Goal: Task Accomplishment & Management: Manage account settings

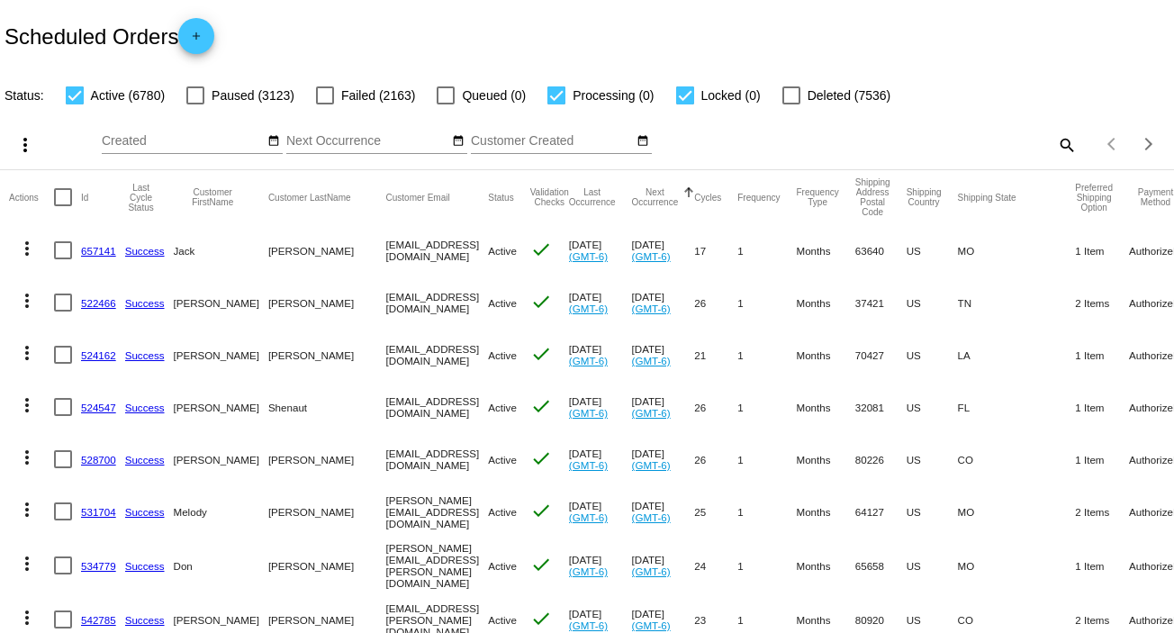
click at [1055, 141] on mat-icon "search" at bounding box center [1066, 145] width 22 height 28
click at [828, 141] on input "Search" at bounding box center [930, 141] width 293 height 14
paste input "935393"
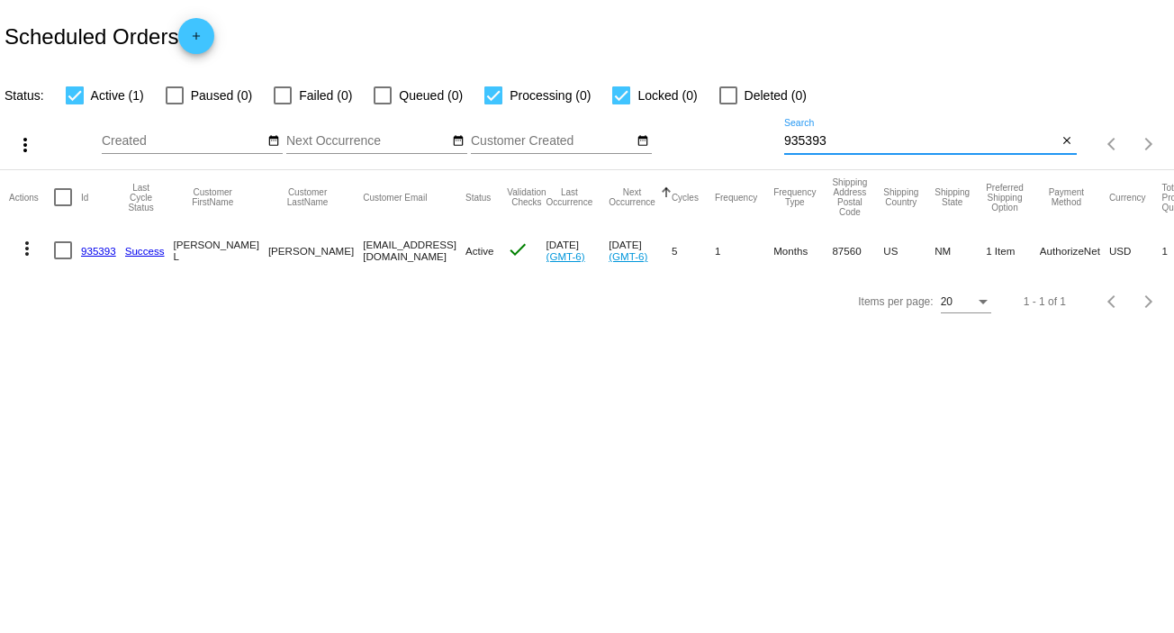
type input "935393"
click at [101, 248] on link "935393" at bounding box center [98, 251] width 35 height 12
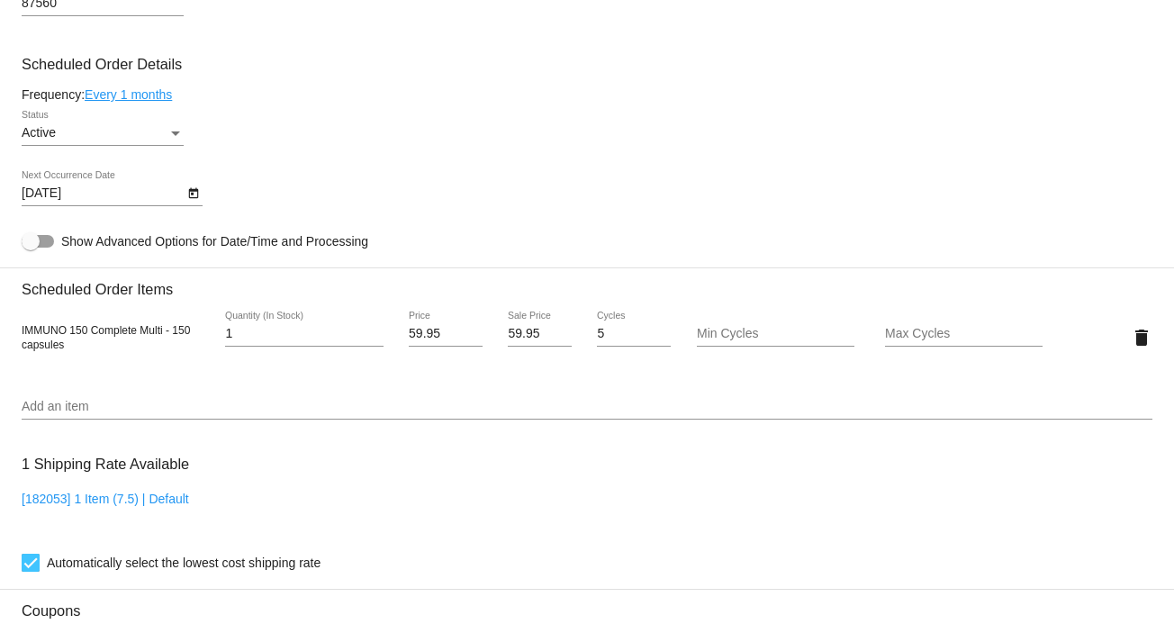
scroll to position [990, 0]
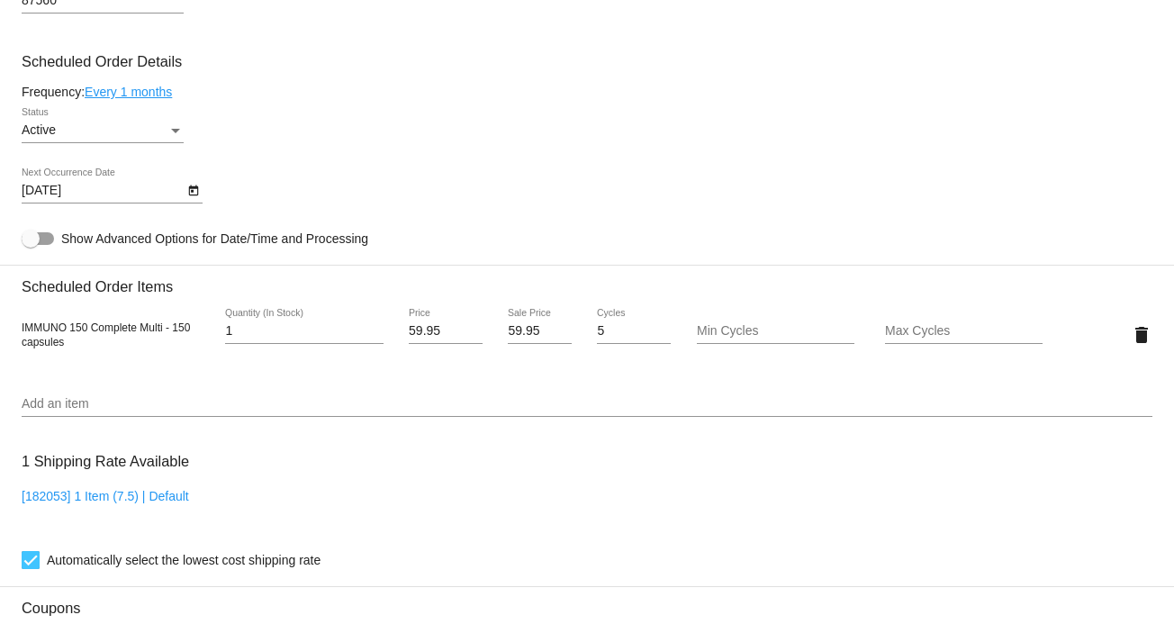
click at [140, 93] on link "Every 1 months" at bounding box center [128, 92] width 87 height 14
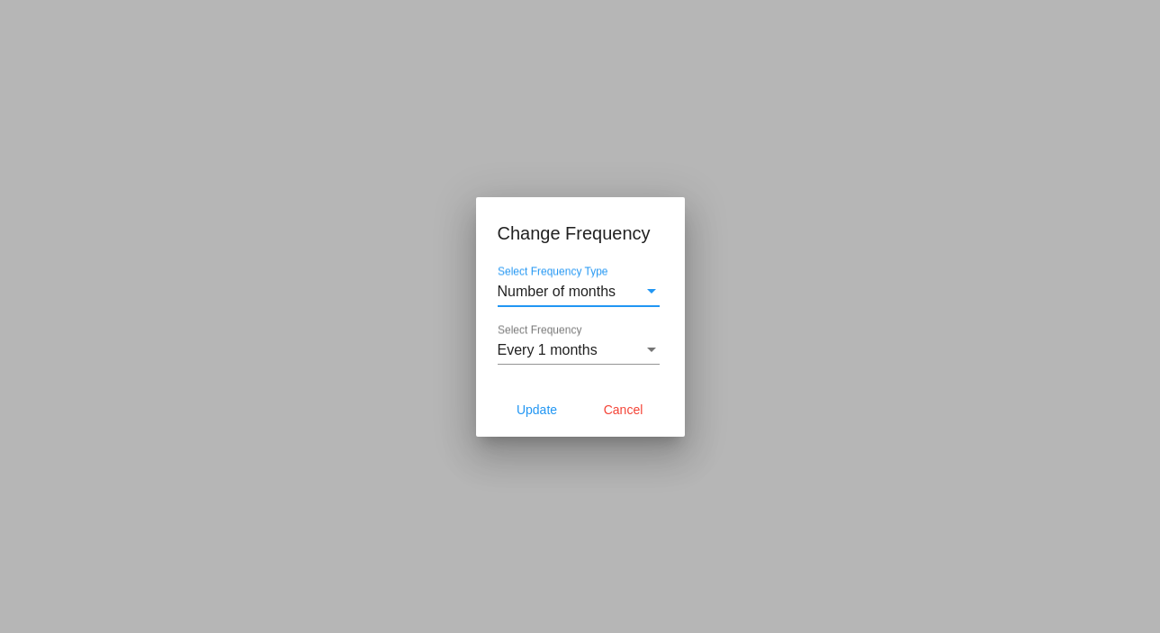
click at [647, 291] on div "Select Frequency Type" at bounding box center [651, 291] width 9 height 5
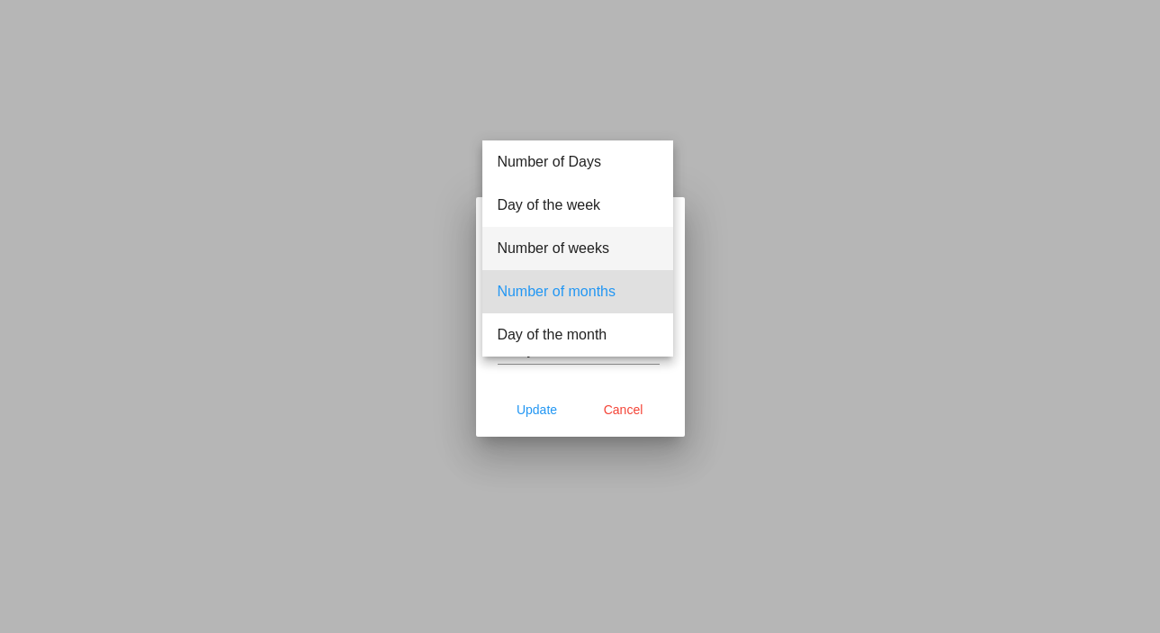
click at [598, 247] on span "Number of weeks" at bounding box center [578, 248] width 162 height 43
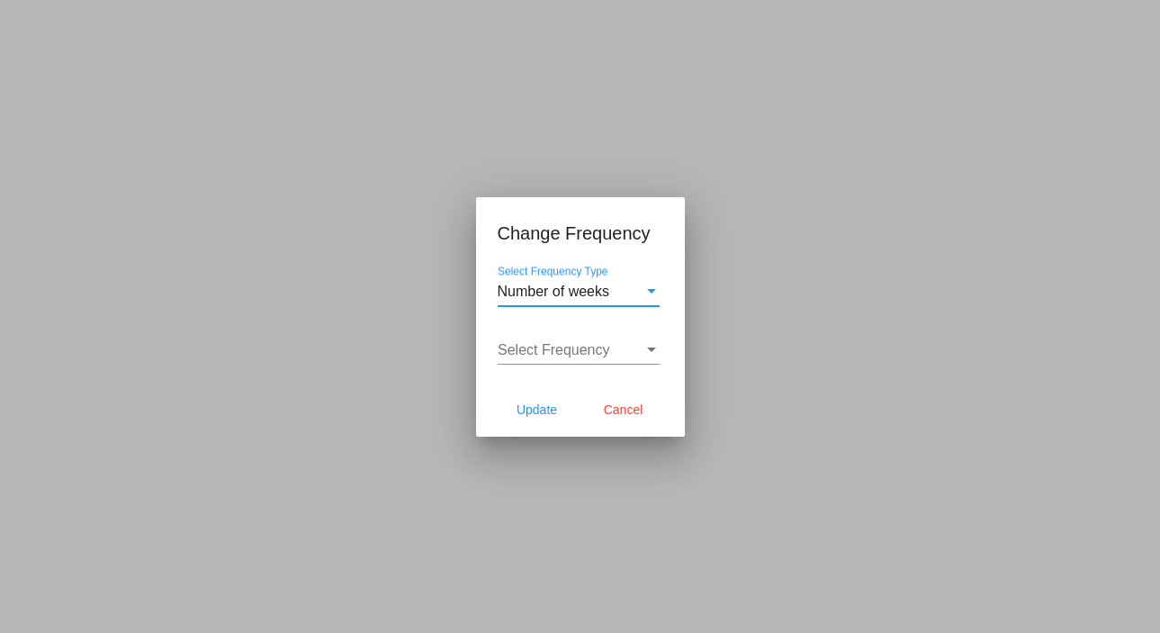
click at [591, 350] on span "Select Frequency" at bounding box center [554, 349] width 113 height 15
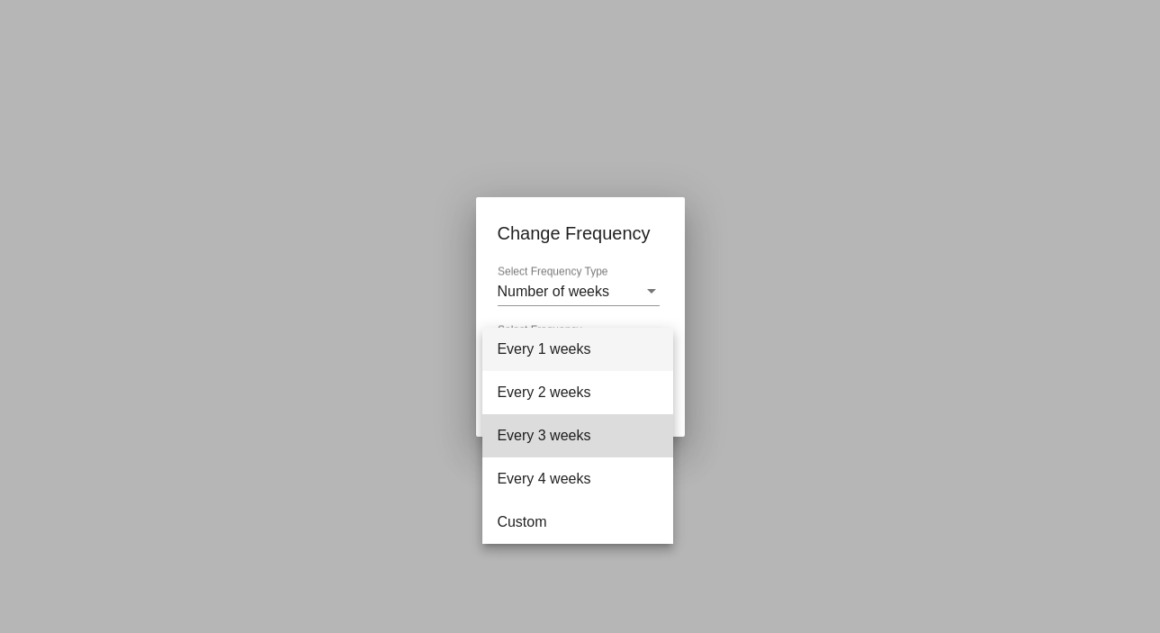
click at [526, 441] on span "Every 3 weeks" at bounding box center [578, 435] width 162 height 43
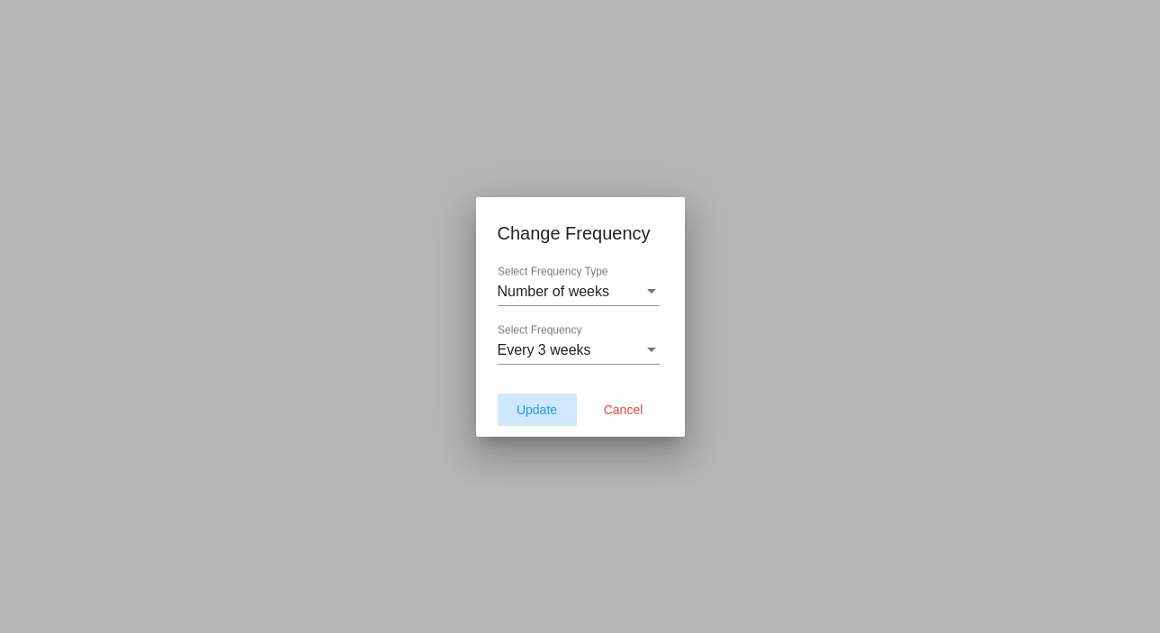
click at [543, 409] on span "Update" at bounding box center [537, 409] width 41 height 14
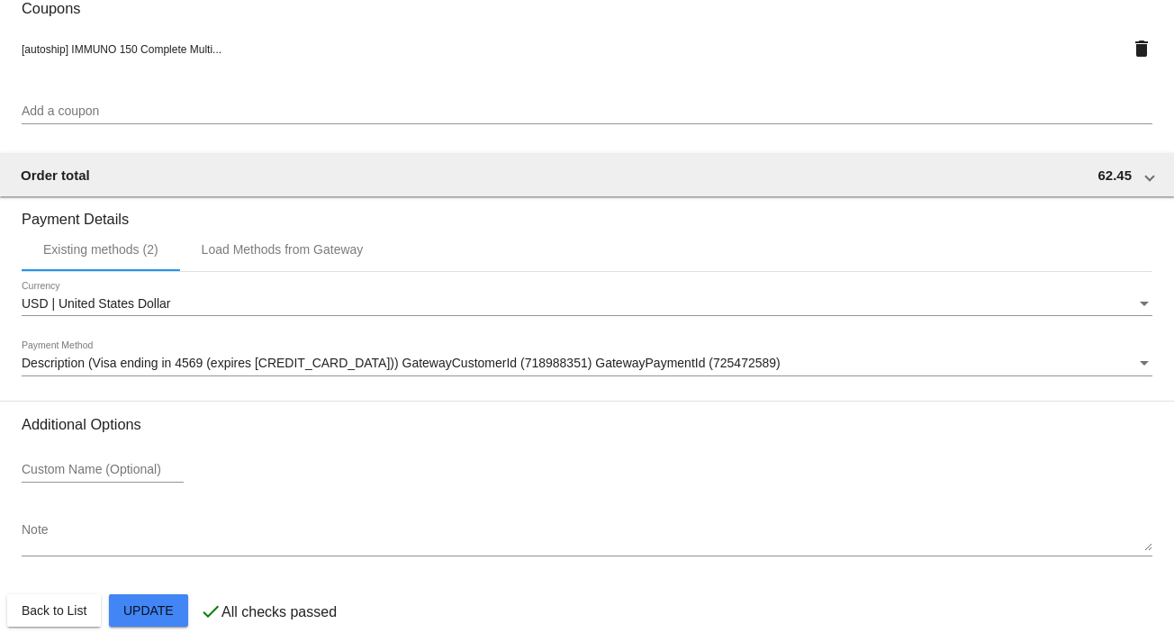
scroll to position [1617, 0]
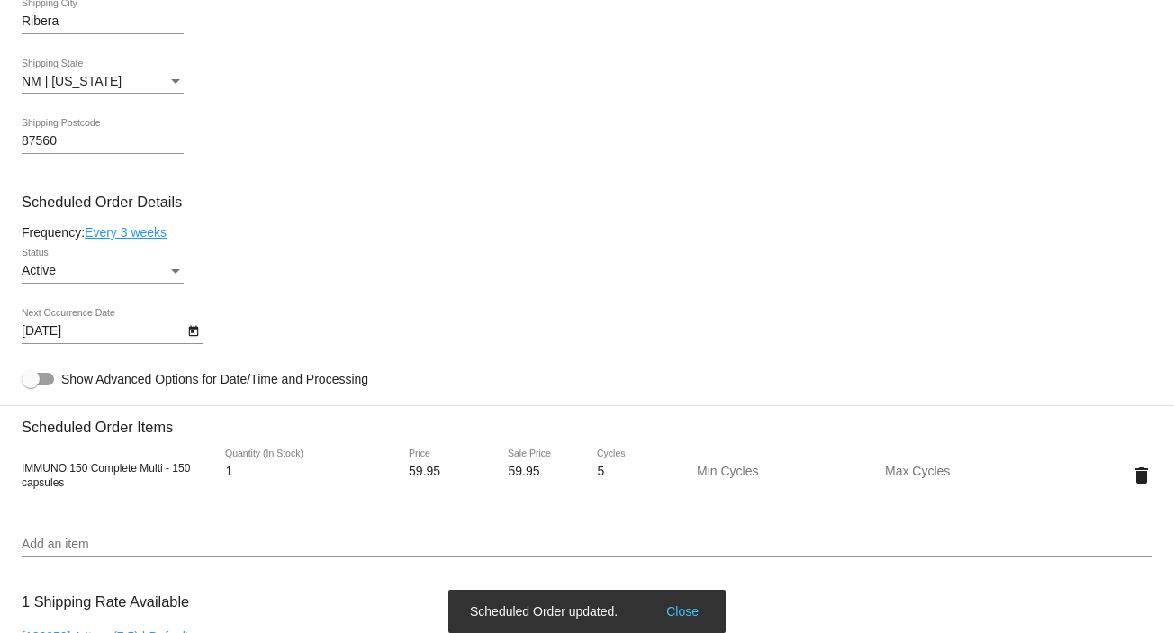
scroll to position [717, 0]
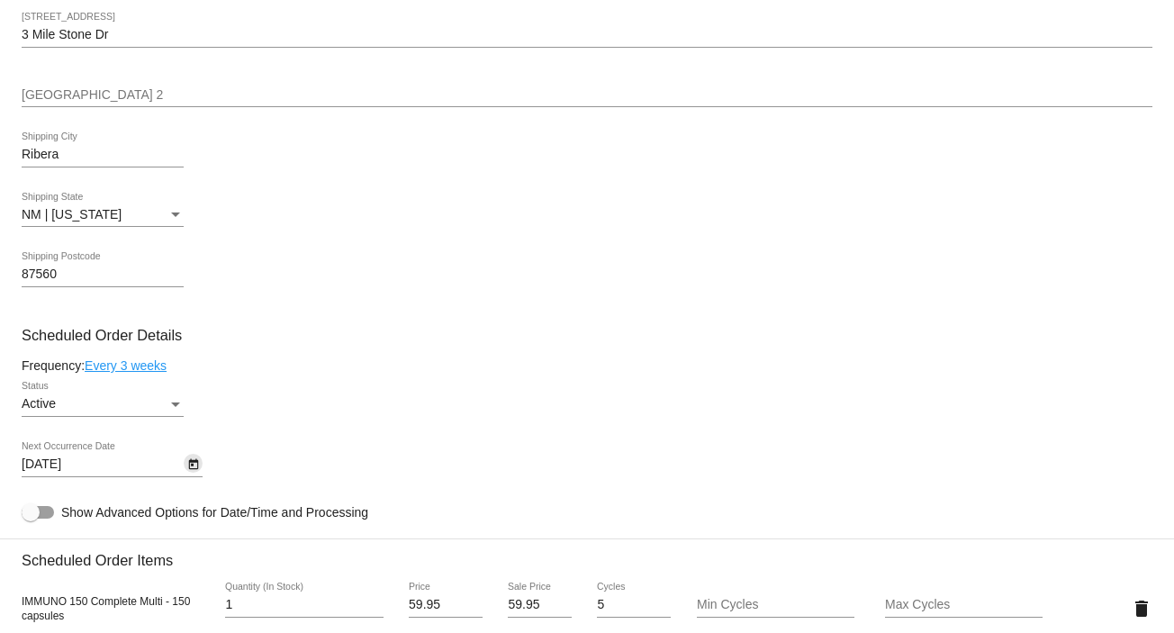
click at [190, 468] on icon "Open calendar" at bounding box center [193, 465] width 13 height 22
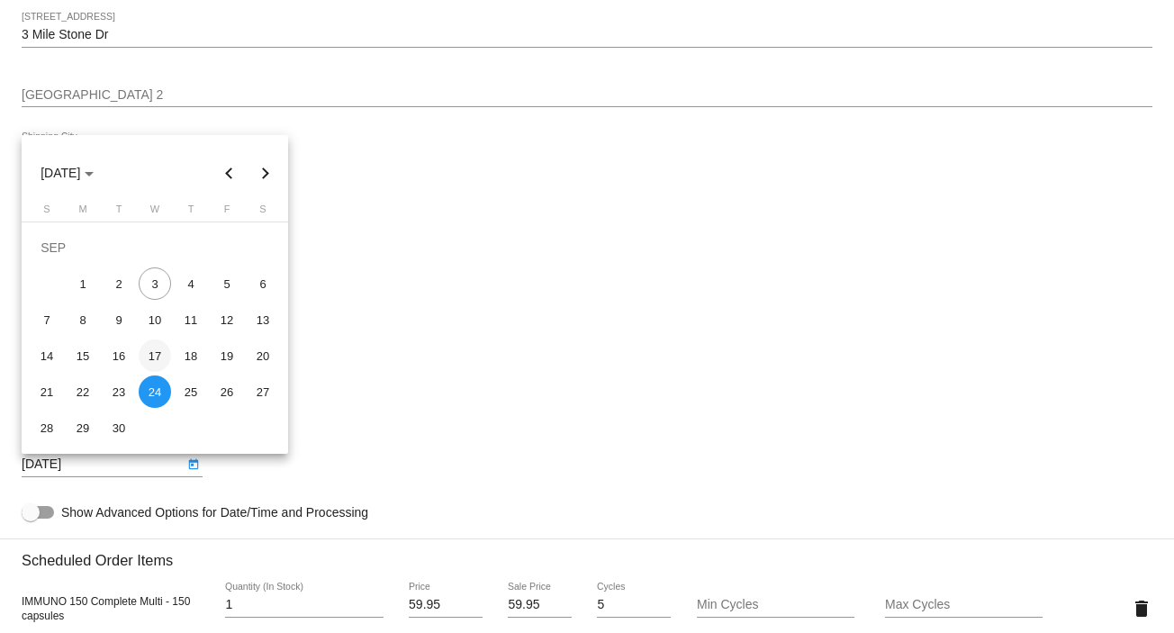
click at [155, 352] on div "17" at bounding box center [155, 355] width 32 height 32
type input "[DATE]"
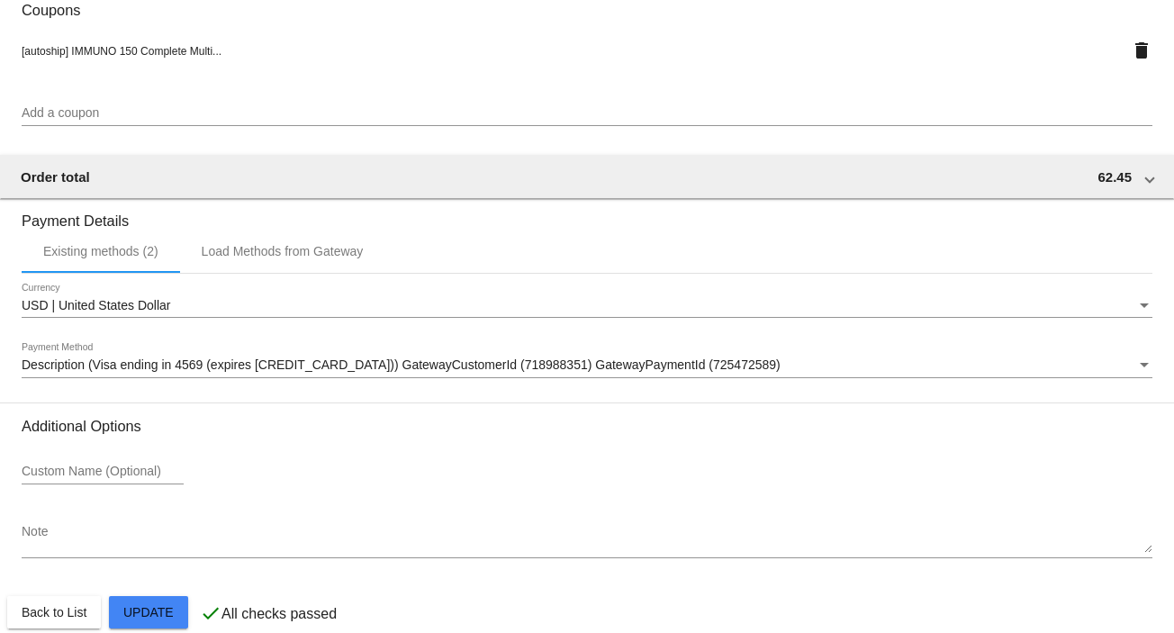
scroll to position [1617, 0]
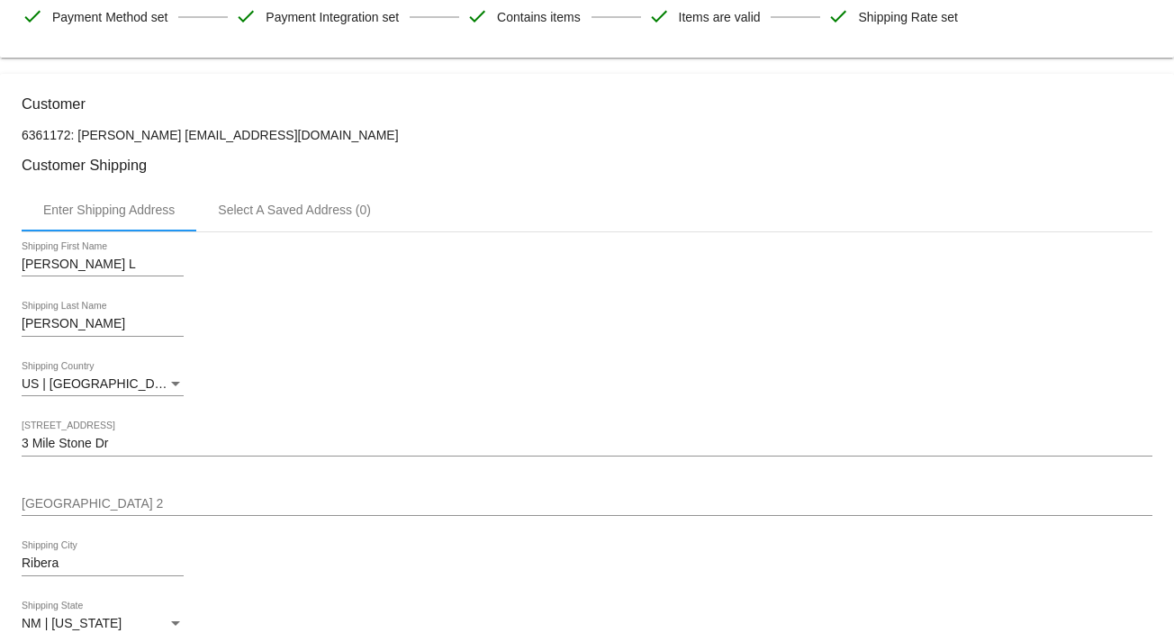
scroll to position [0, 0]
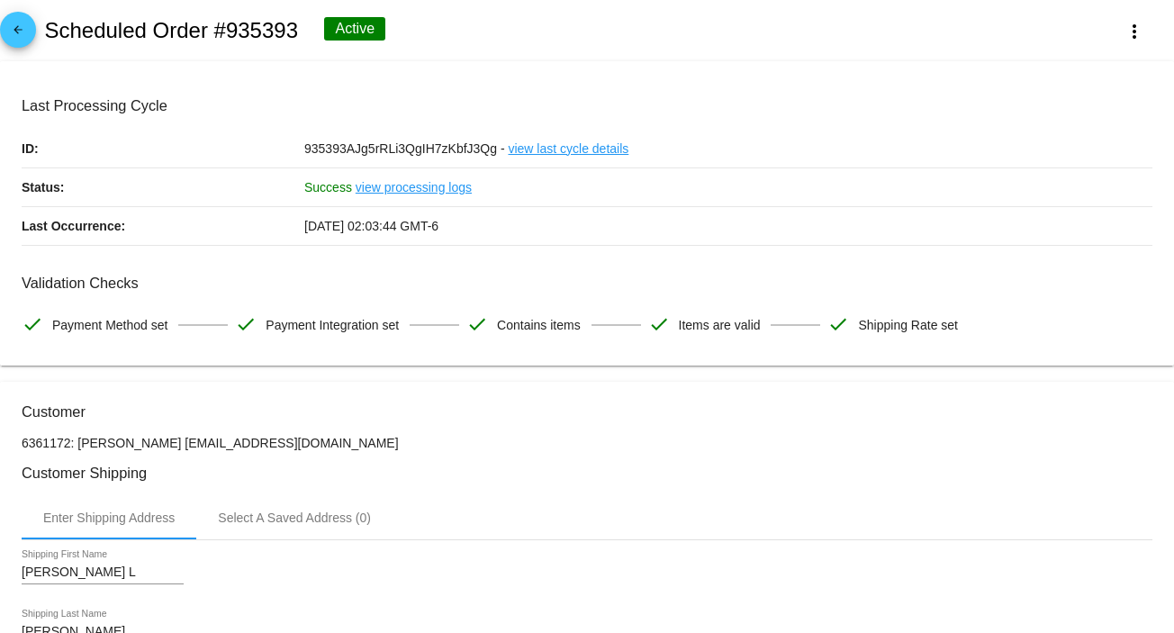
drag, startPoint x: 169, startPoint y: 444, endPoint x: 257, endPoint y: 447, distance: 88.3
click at [257, 447] on p "6361172: [PERSON_NAME] [EMAIL_ADDRESS][DOMAIN_NAME]" at bounding box center [587, 443] width 1131 height 14
copy p "5056033595@e"
